Goal: Information Seeking & Learning: Learn about a topic

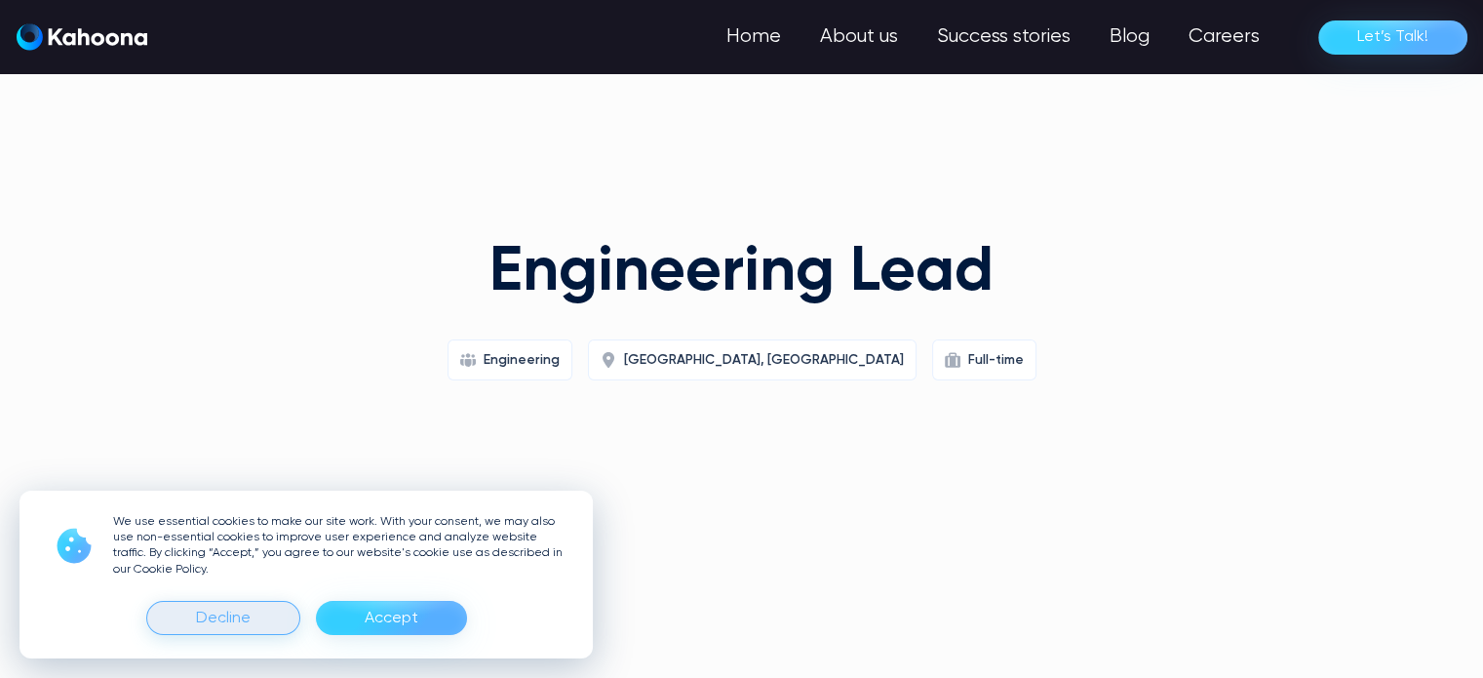
click at [252, 618] on div "Decline" at bounding box center [223, 618] width 154 height 34
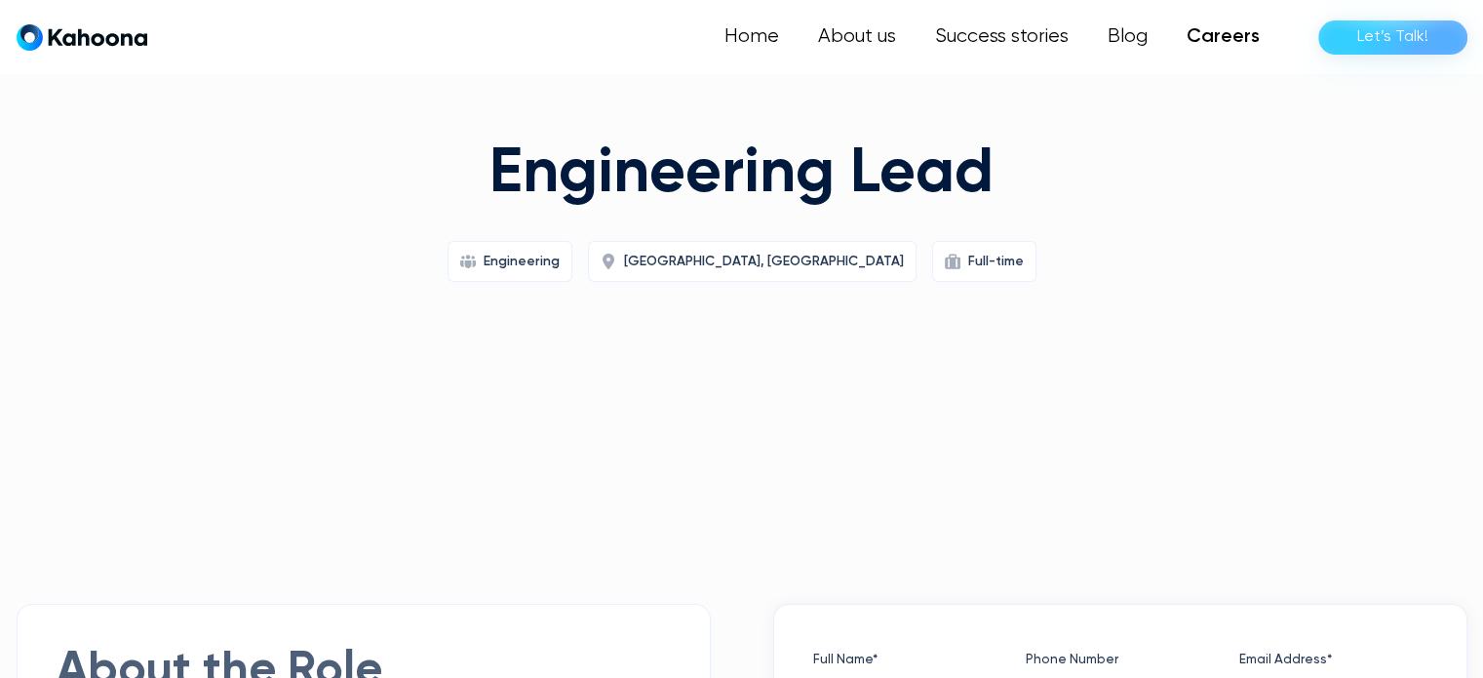
scroll to position [97, 0]
click at [1219, 38] on link "Careers" at bounding box center [1223, 37] width 112 height 39
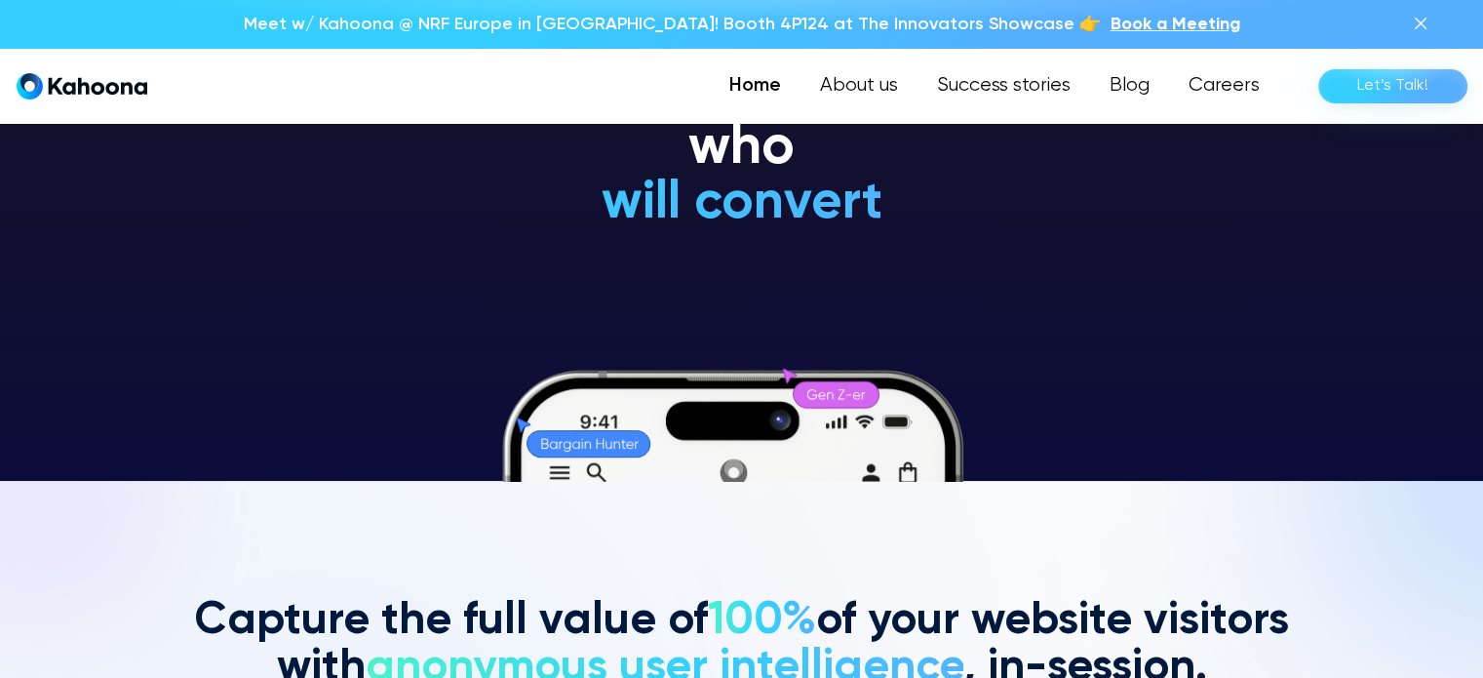
scroll to position [196, 0]
